Goal: Task Accomplishment & Management: Complete application form

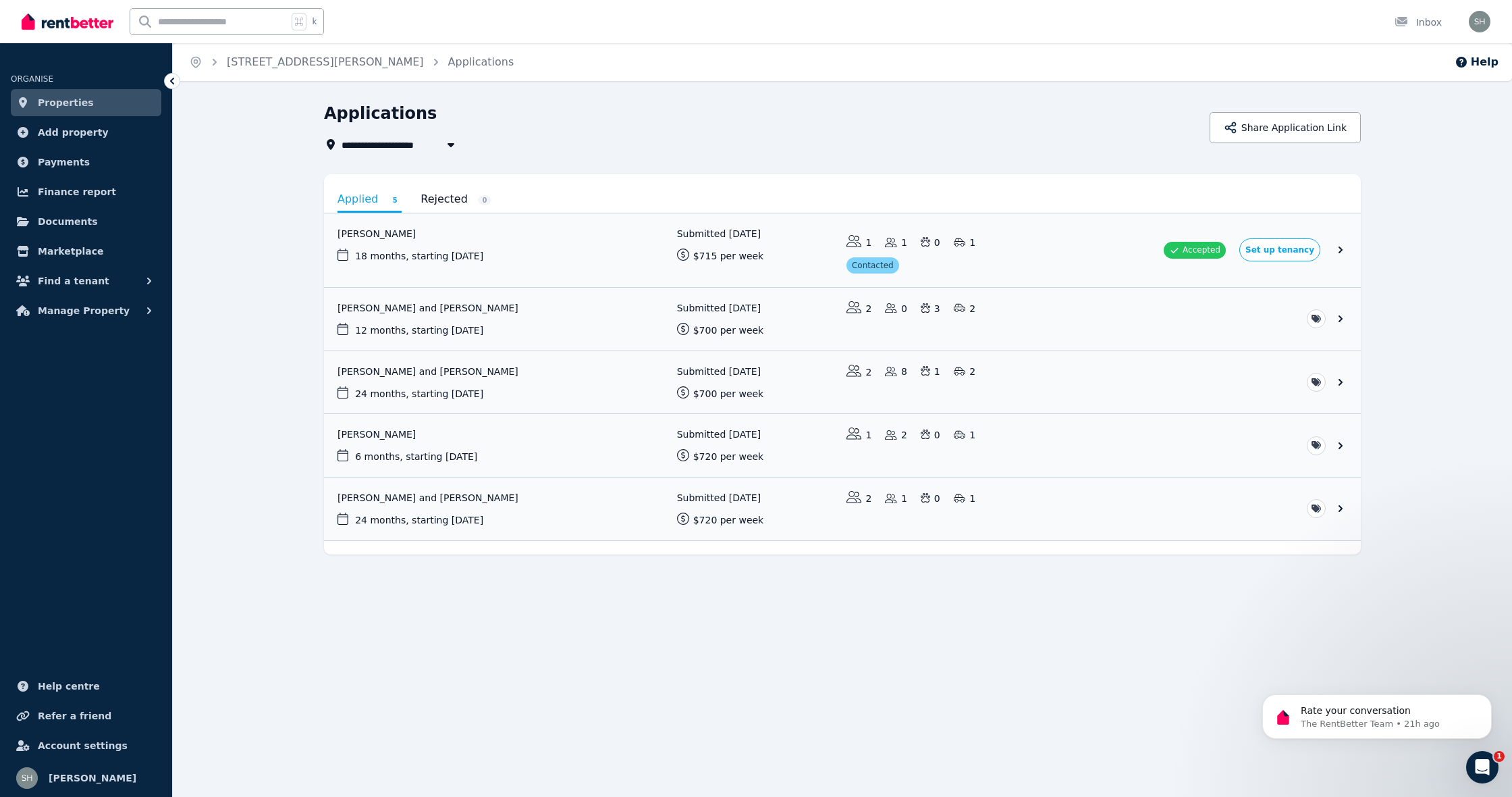
click at [84, 106] on span "Properties" at bounding box center [66, 102] width 56 height 16
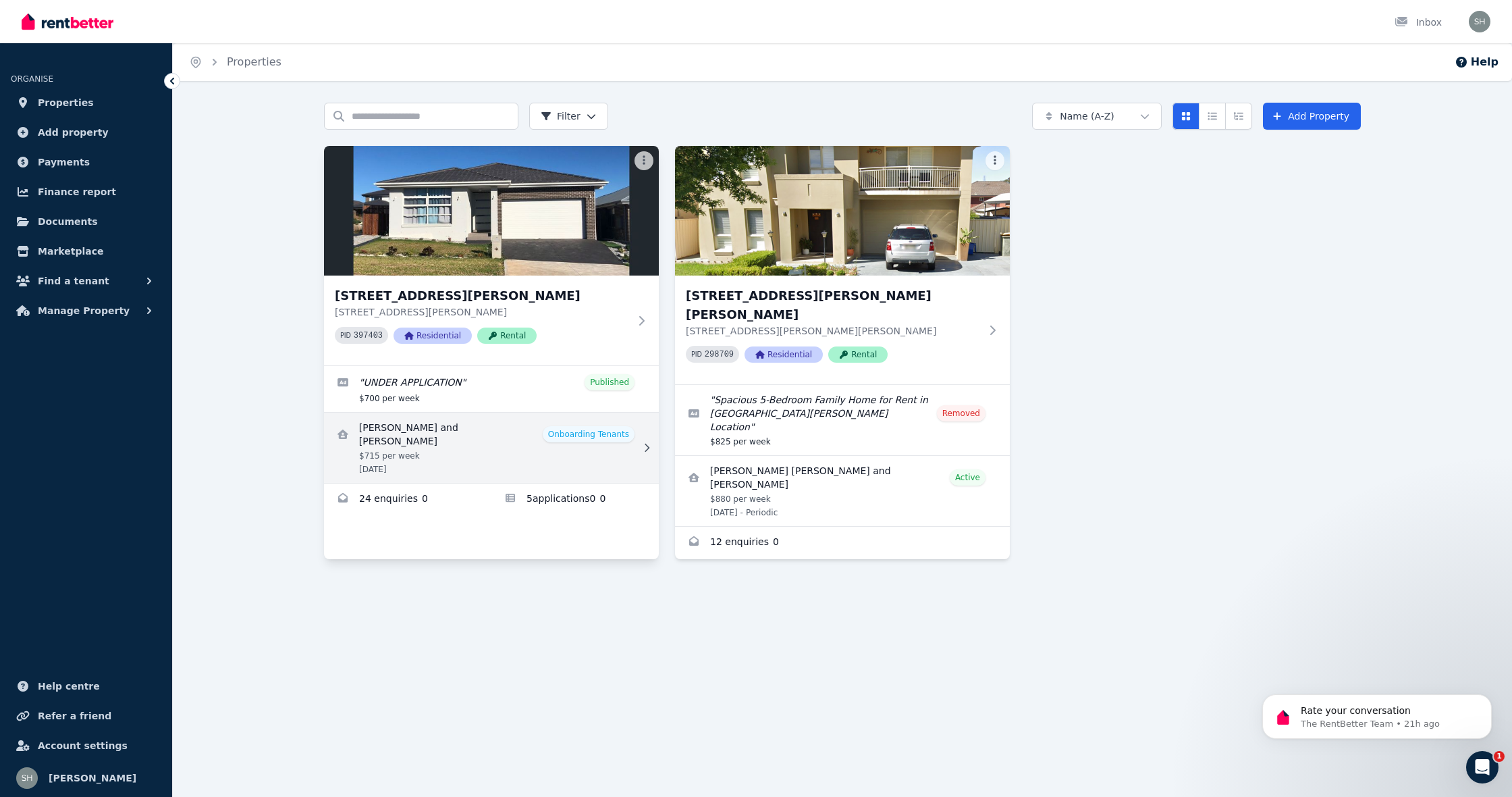
click at [604, 437] on link "View details for Noah Kosrav and Ateya Catalina Fabian" at bounding box center [491, 448] width 334 height 70
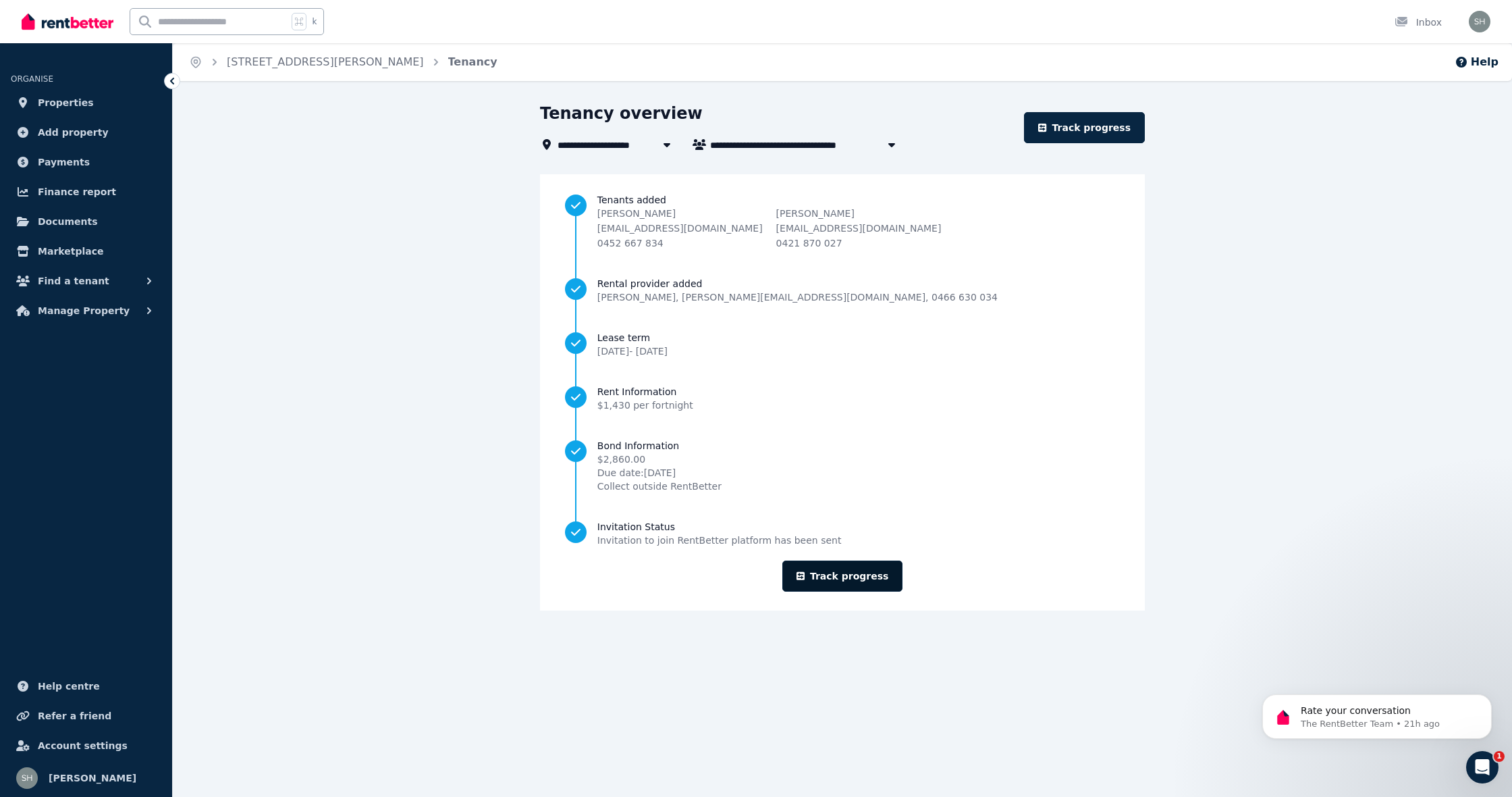
click at [854, 570] on link "Track progress" at bounding box center [842, 576] width 121 height 31
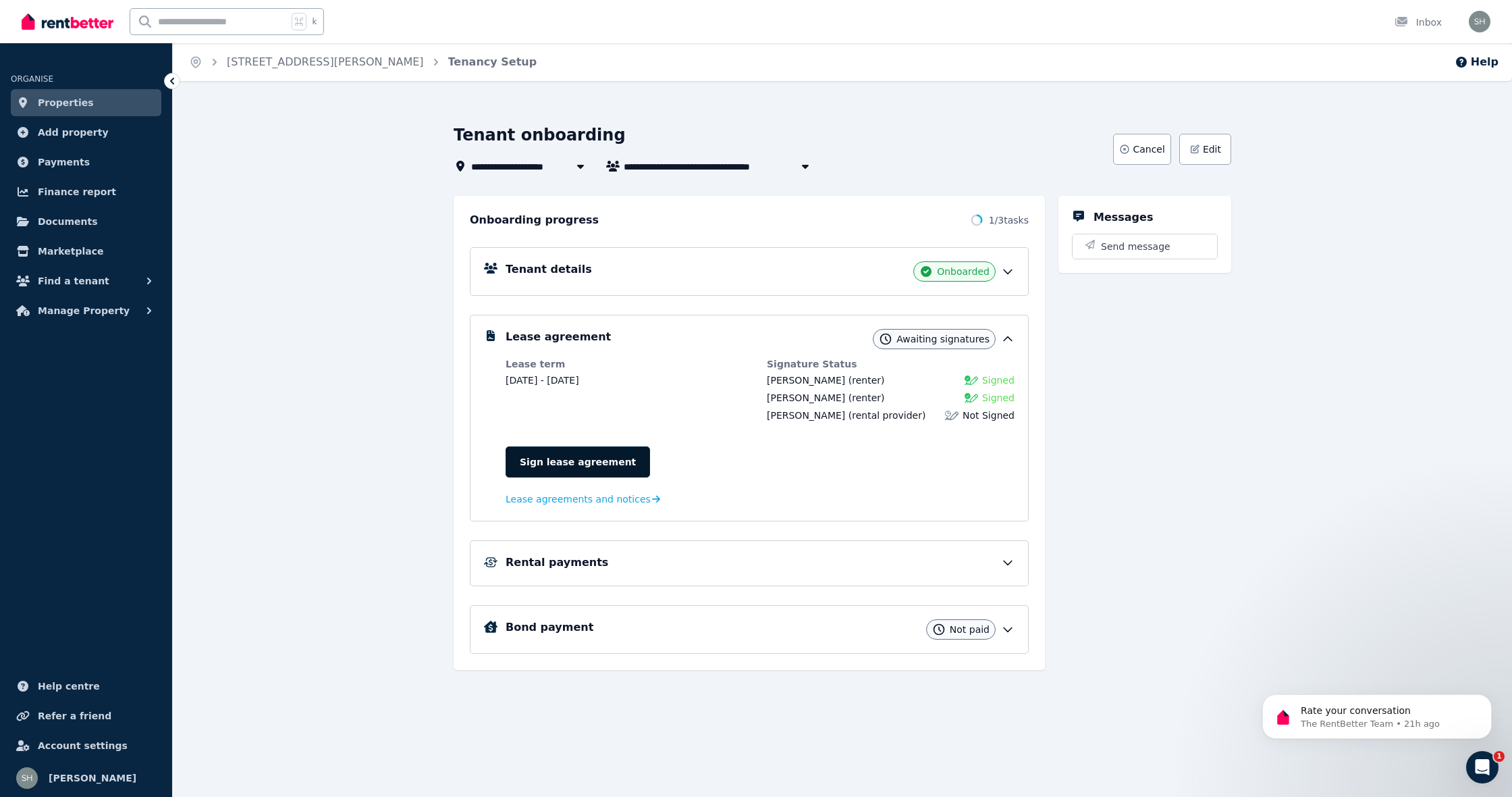
click at [591, 465] on link "Sign lease agreement" at bounding box center [578, 462] width 144 height 31
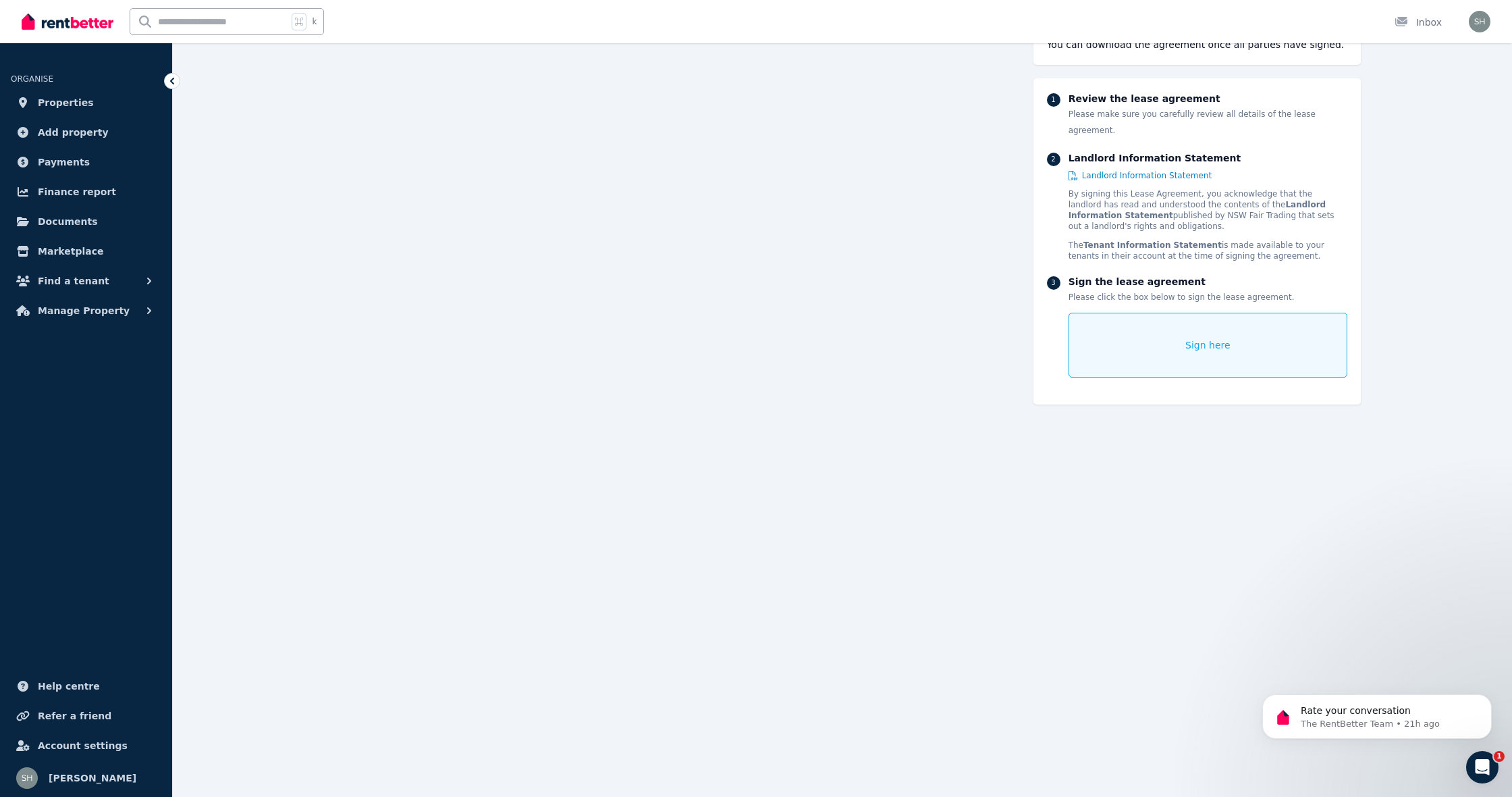
scroll to position [17028, 0]
click at [1158, 329] on div "Sign here" at bounding box center [1208, 345] width 279 height 65
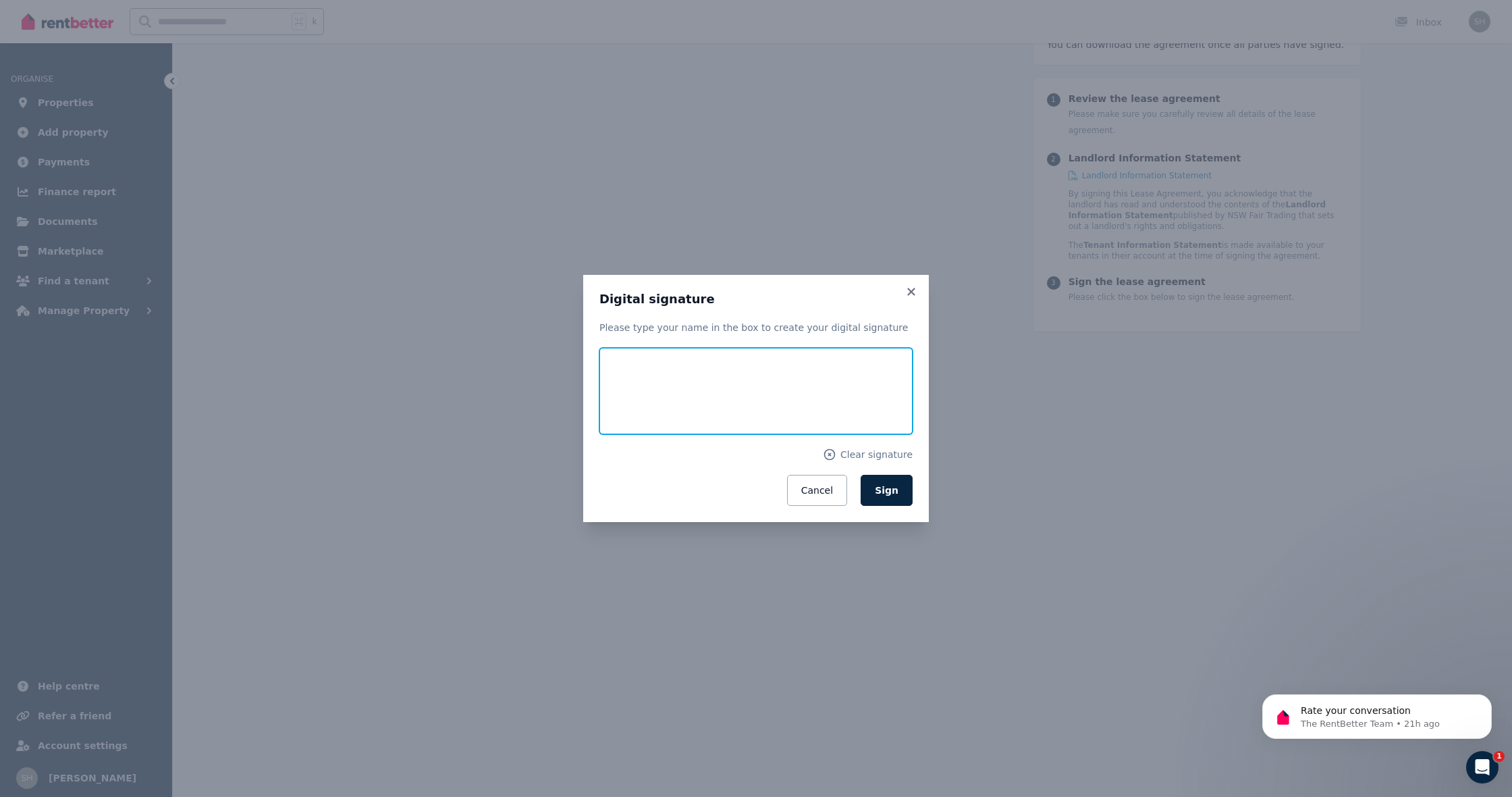
click at [727, 398] on input "text" at bounding box center [756, 391] width 313 height 87
type input "*"
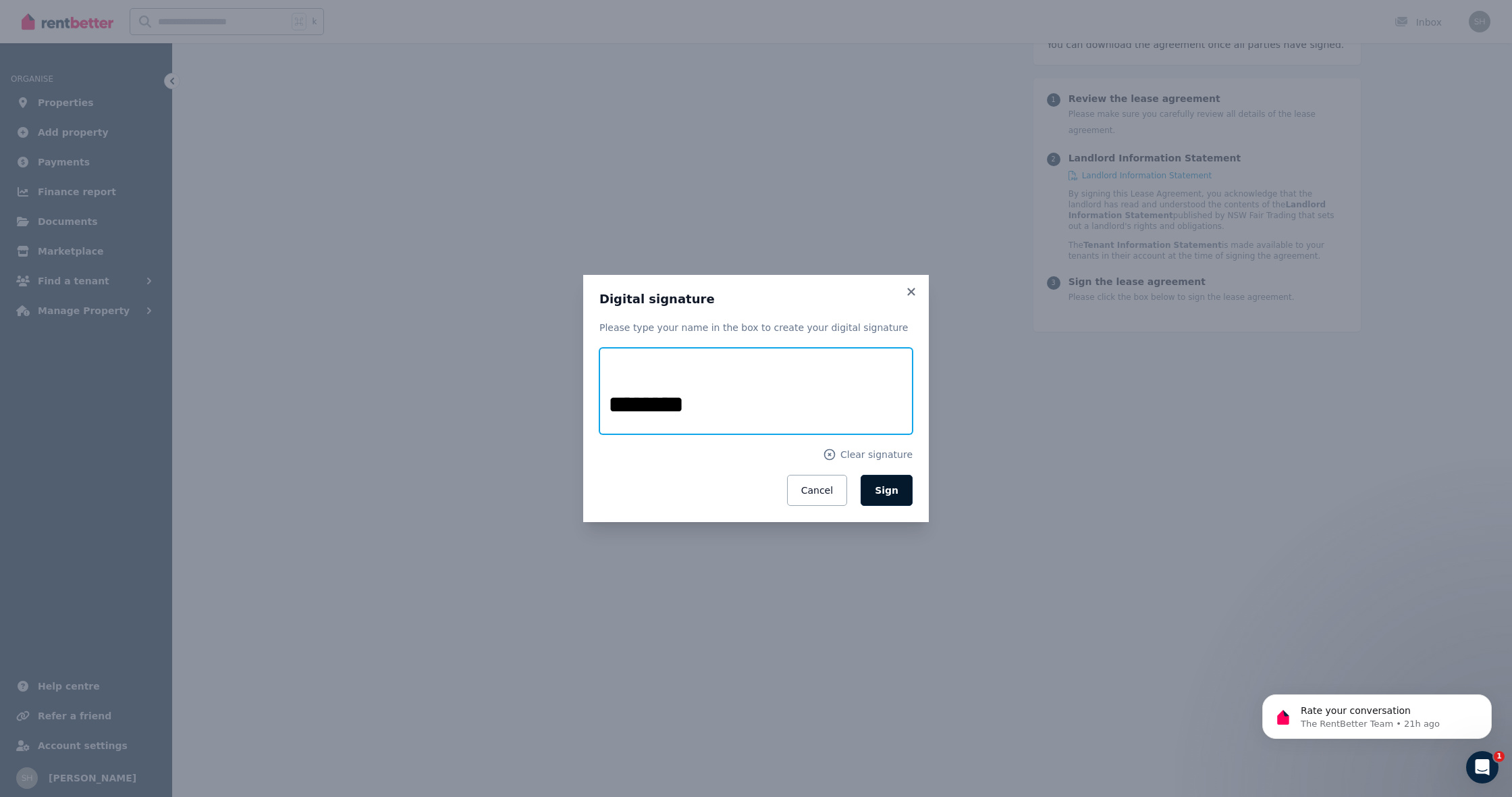
type input "*******"
click at [888, 491] on span "Sign" at bounding box center [886, 491] width 24 height 11
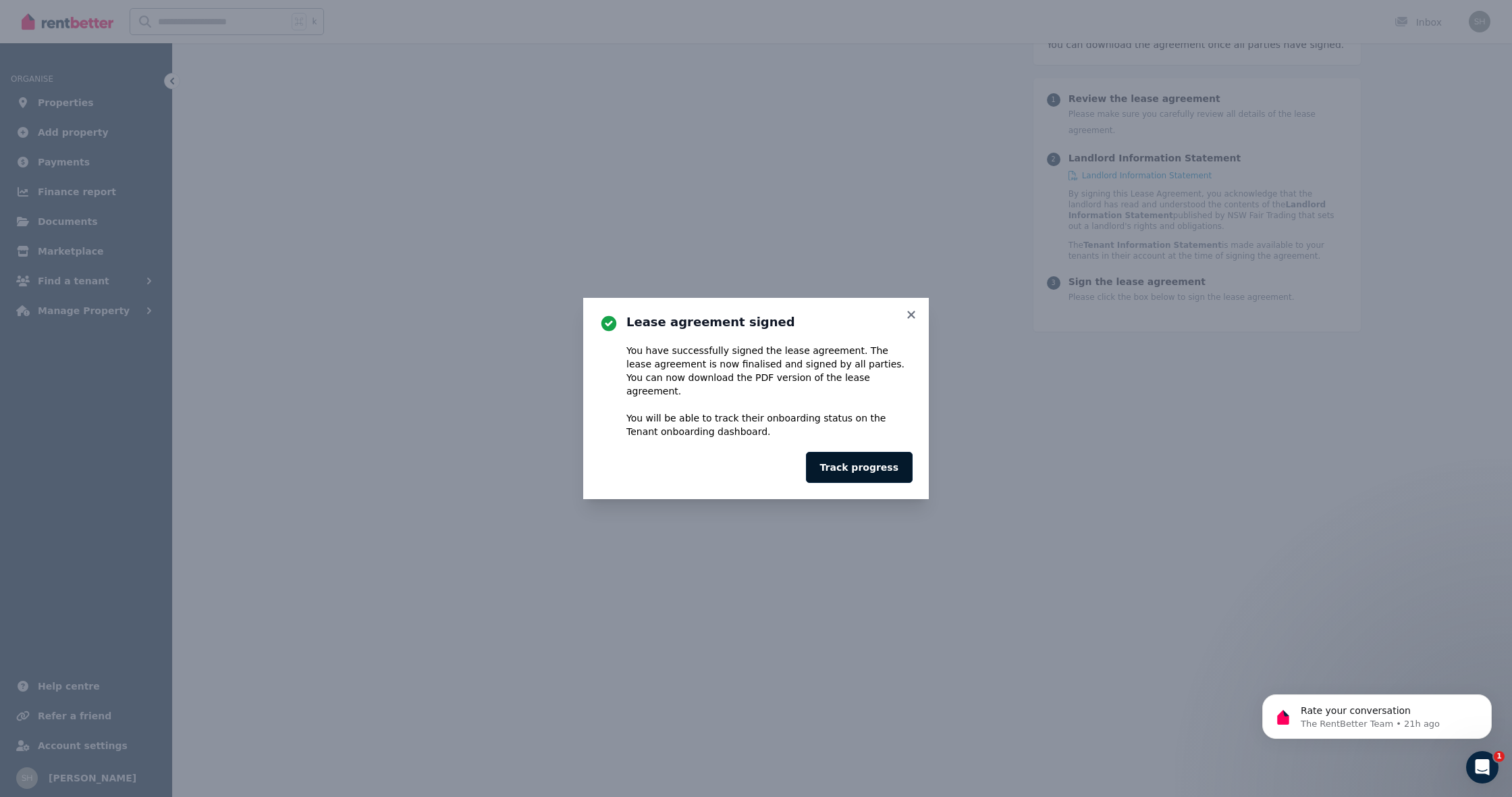
click at [882, 452] on button "Track progress" at bounding box center [859, 467] width 106 height 31
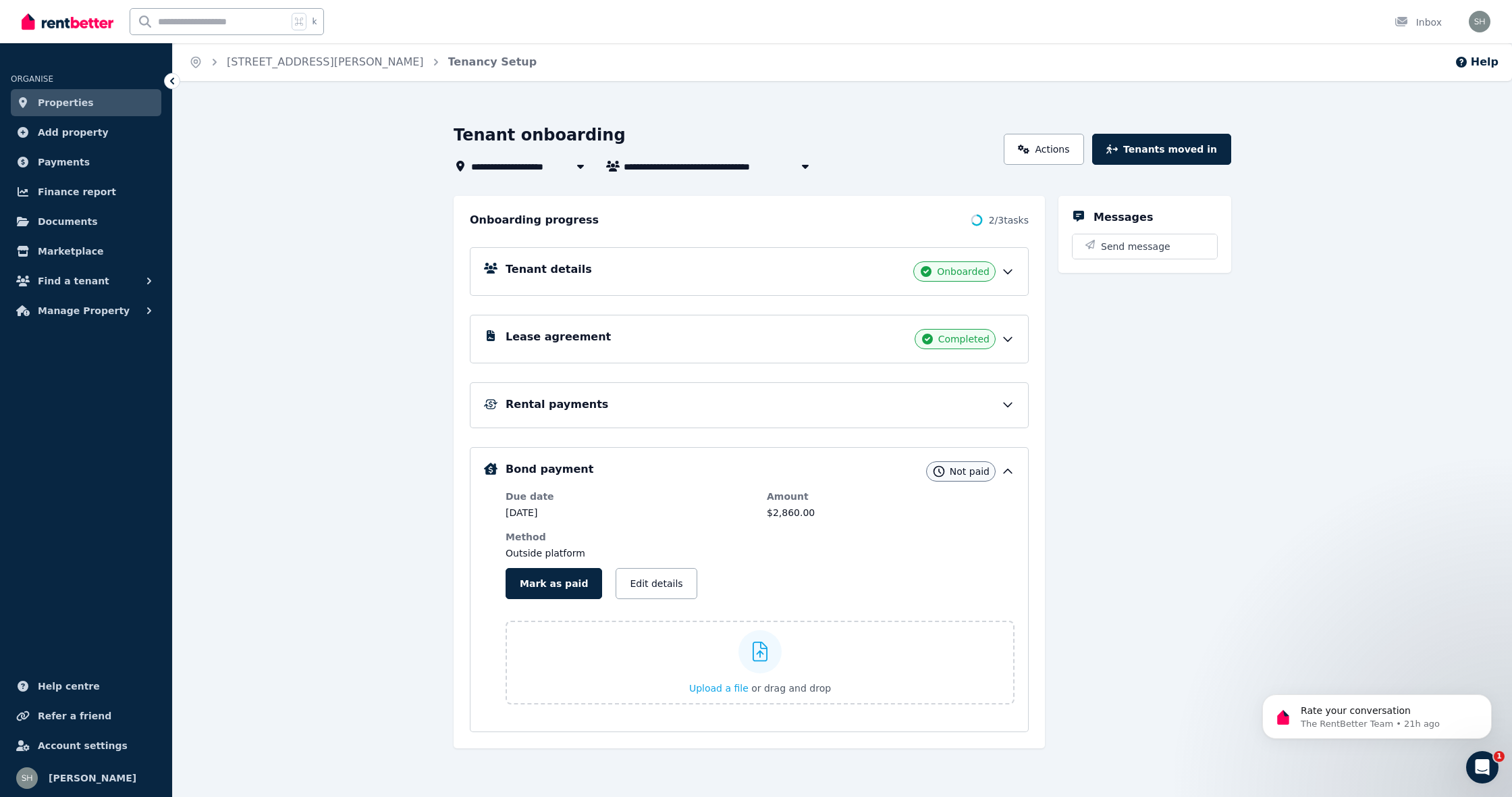
click at [1009, 341] on icon at bounding box center [1007, 339] width 8 height 4
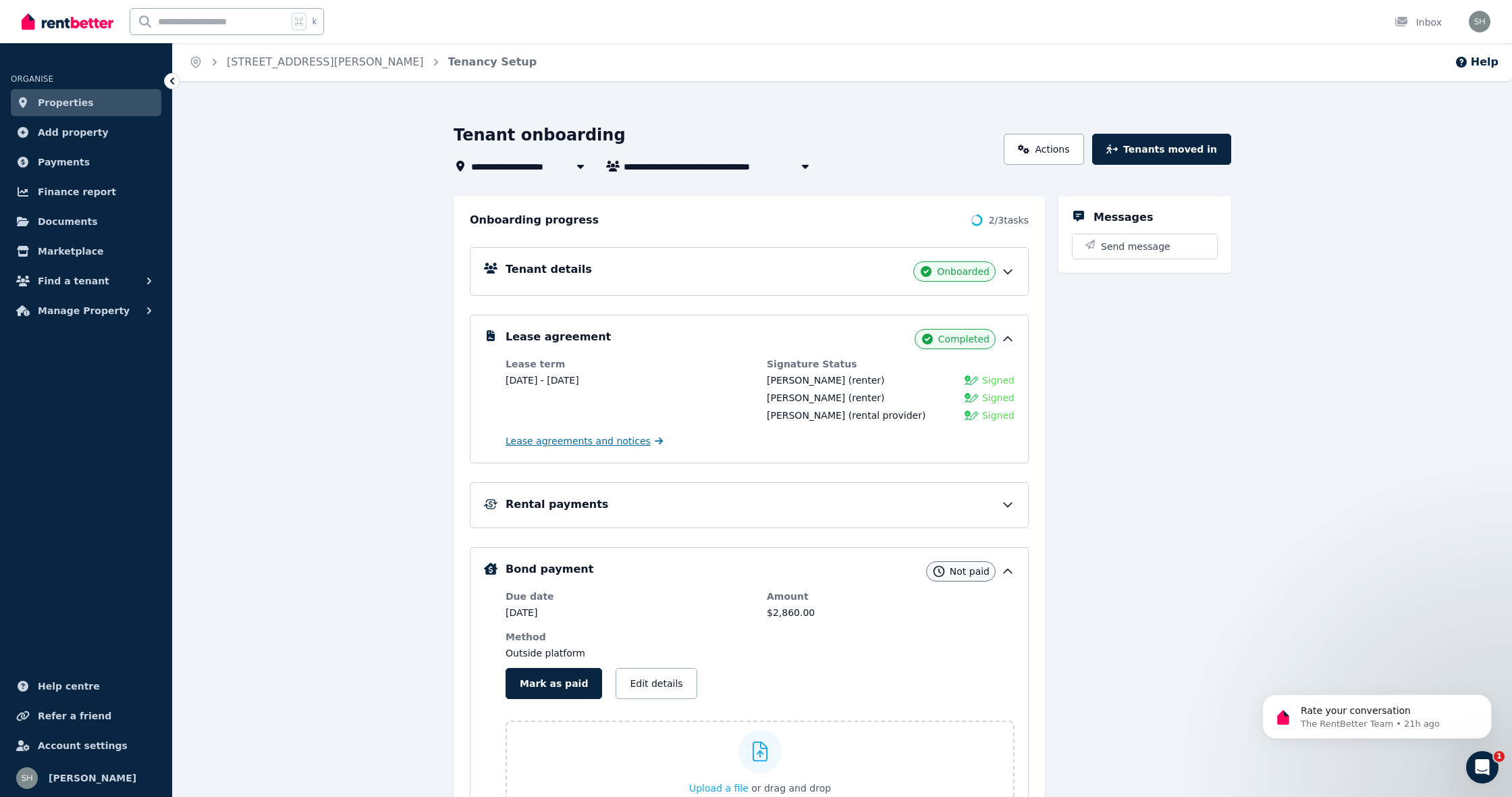
click at [630, 443] on span "Lease agreements and notices" at bounding box center [578, 441] width 145 height 14
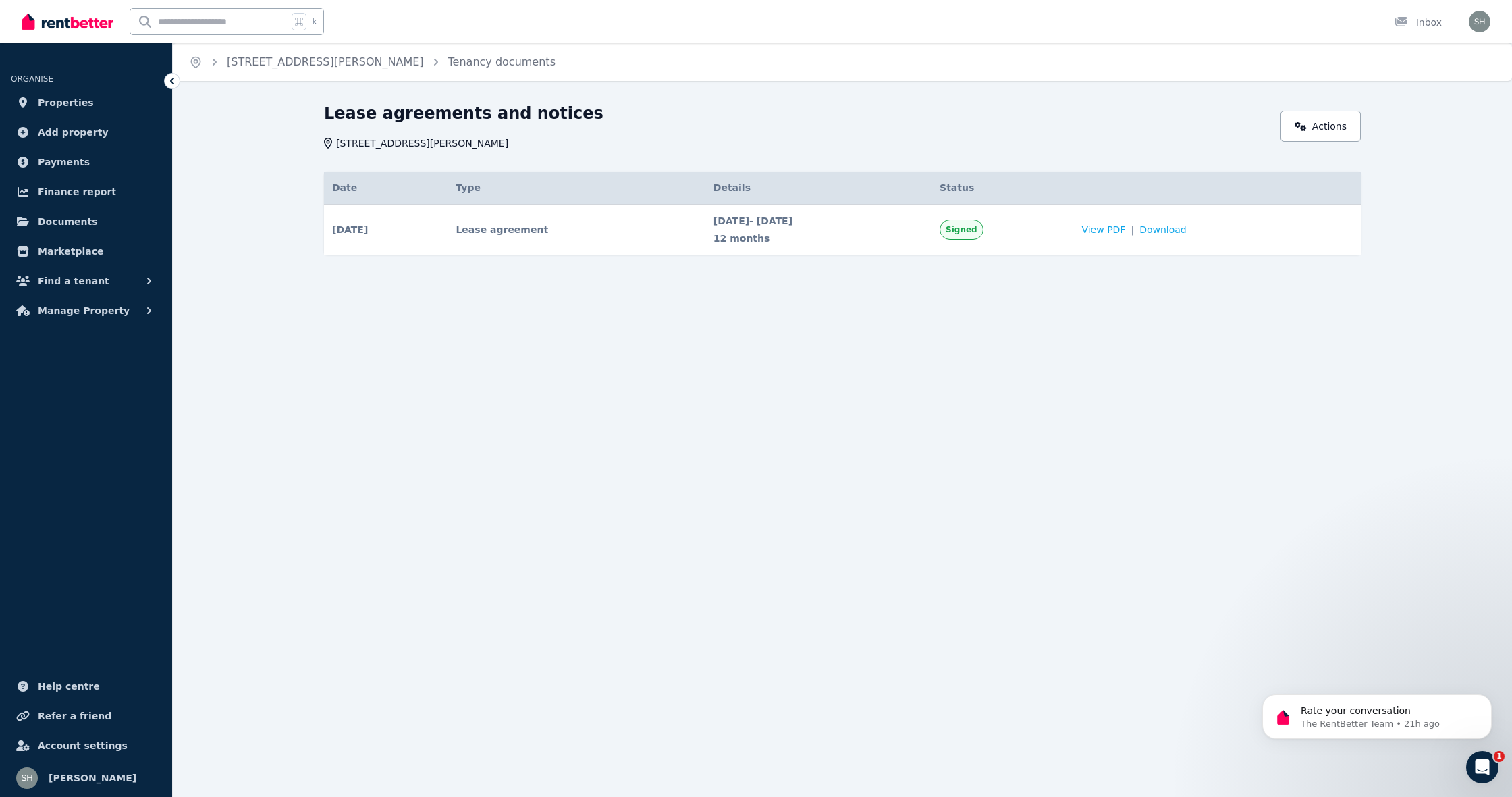
click at [1125, 227] on span "View PDF" at bounding box center [1104, 230] width 44 height 14
